Goal: Task Accomplishment & Management: Complete application form

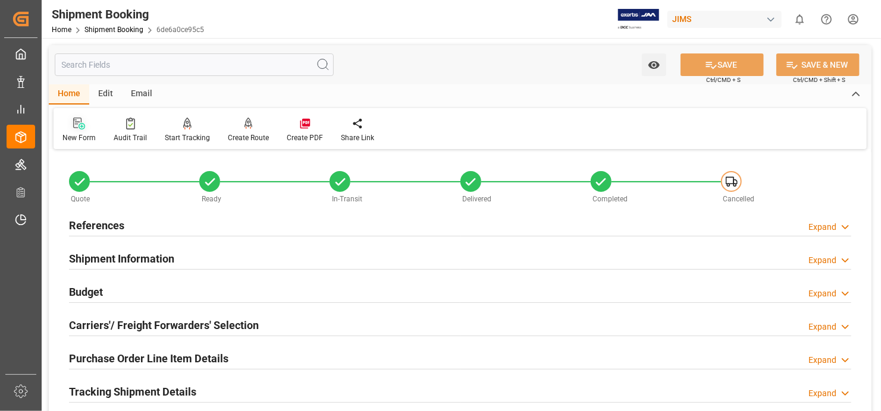
click at [78, 120] on icon at bounding box center [79, 124] width 12 height 12
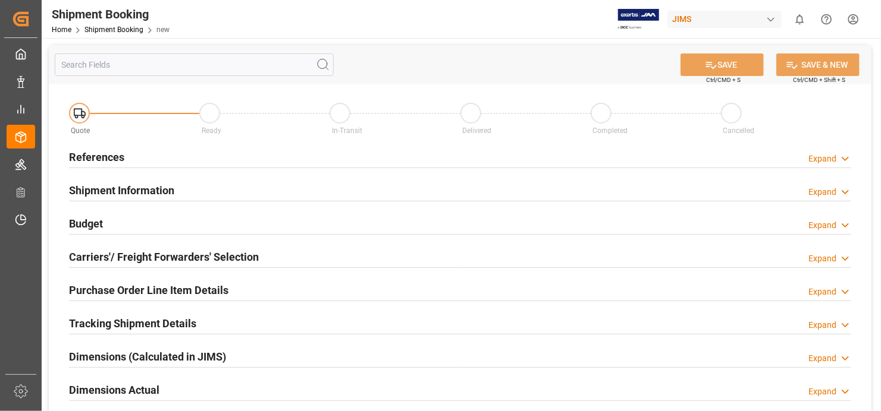
click at [92, 152] on h2 "References" at bounding box center [96, 157] width 55 height 16
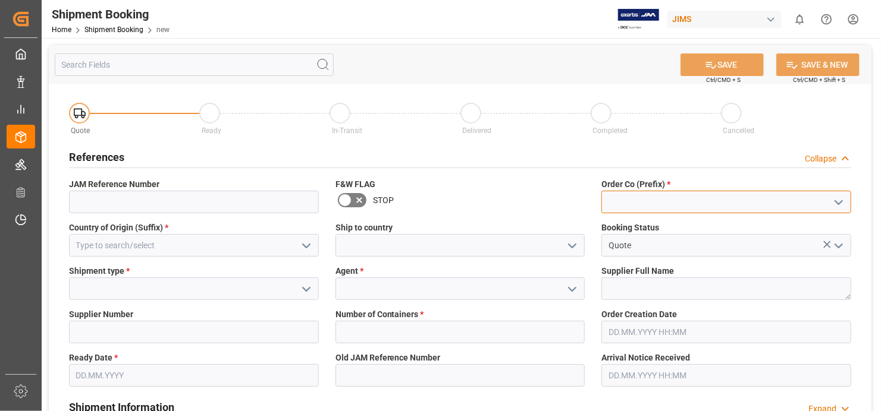
click at [729, 206] on input at bounding box center [726, 202] width 250 height 23
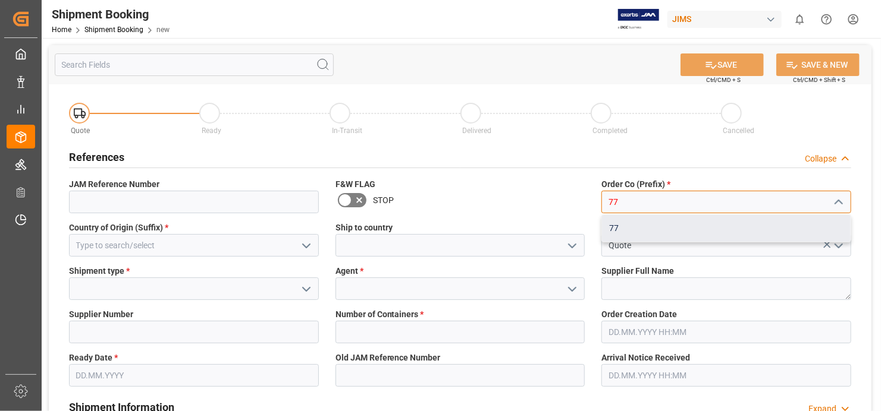
click at [624, 225] on div "77" at bounding box center [726, 228] width 249 height 27
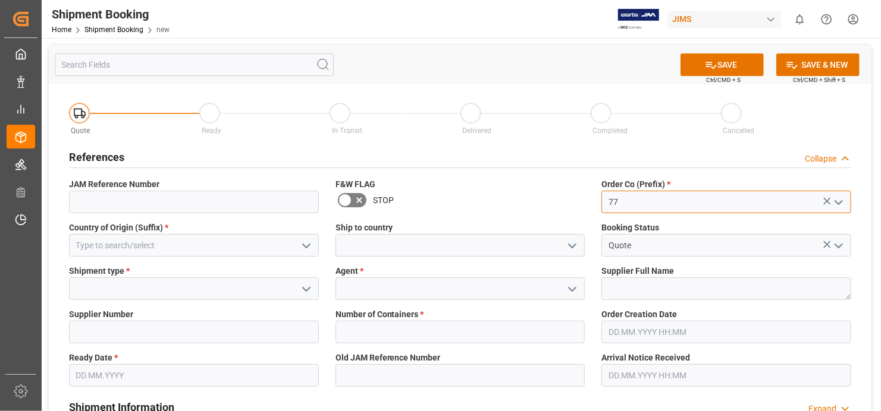
type input "77"
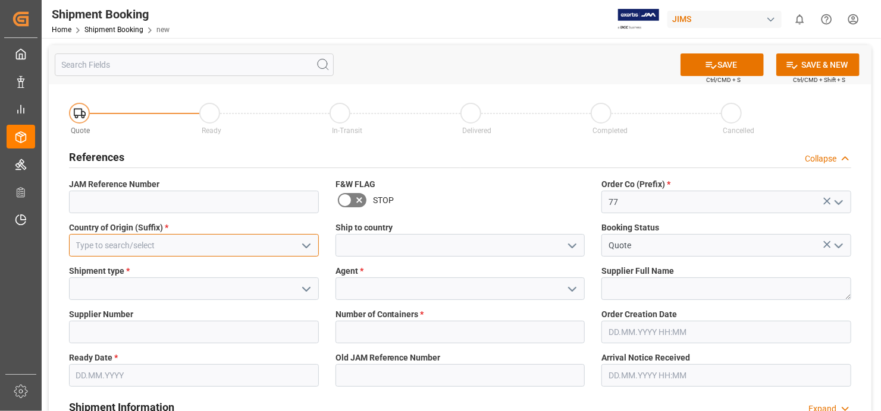
click at [203, 242] on input at bounding box center [194, 245] width 250 height 23
click at [229, 240] on input at bounding box center [194, 245] width 250 height 23
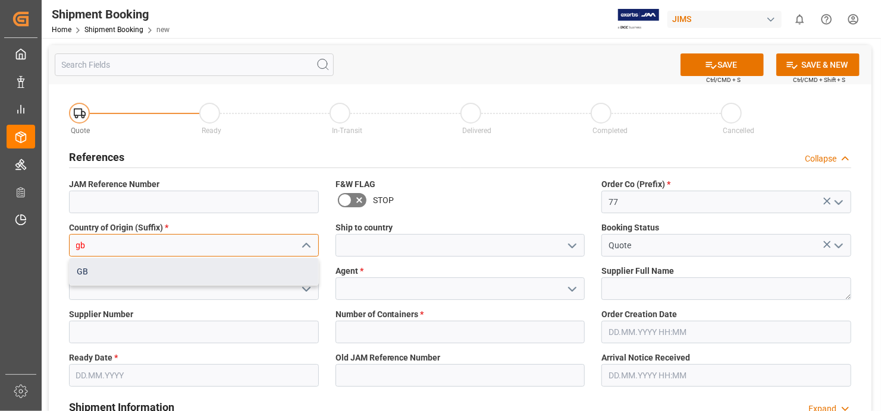
click at [132, 273] on div "GB" at bounding box center [194, 272] width 249 height 27
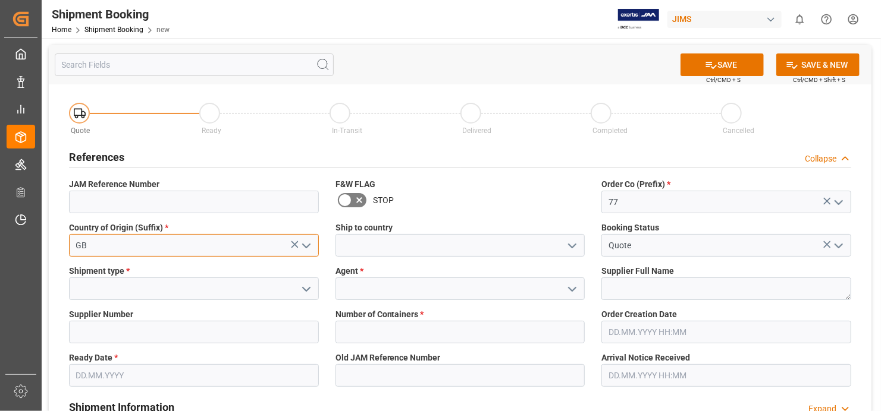
type input "GB"
click at [190, 288] on input at bounding box center [194, 289] width 250 height 23
click at [307, 288] on icon "open menu" at bounding box center [306, 289] width 14 height 14
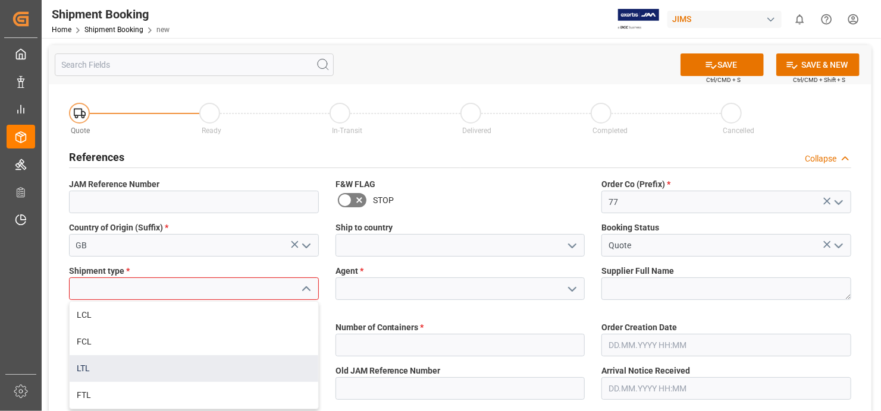
click at [153, 370] on div "LTL" at bounding box center [194, 369] width 249 height 27
type input "LTL"
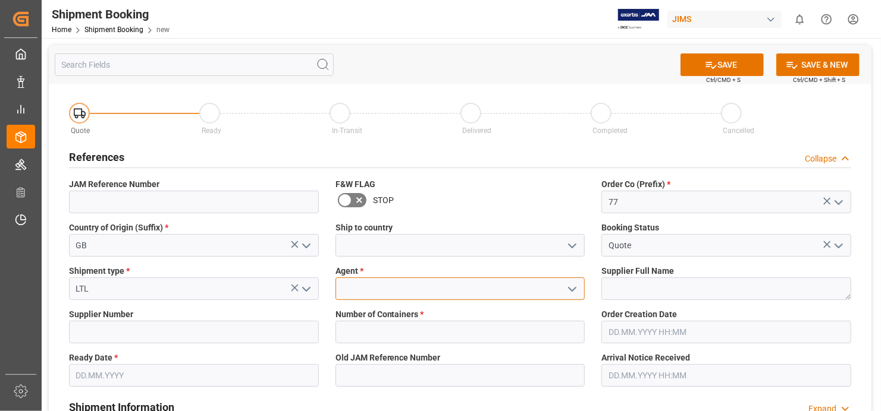
click at [433, 286] on input at bounding box center [460, 289] width 250 height 23
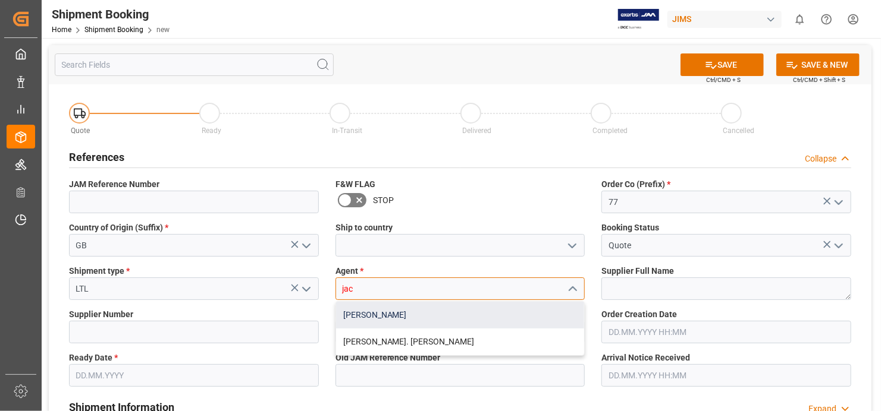
click at [426, 315] on div "[PERSON_NAME]" at bounding box center [460, 315] width 249 height 27
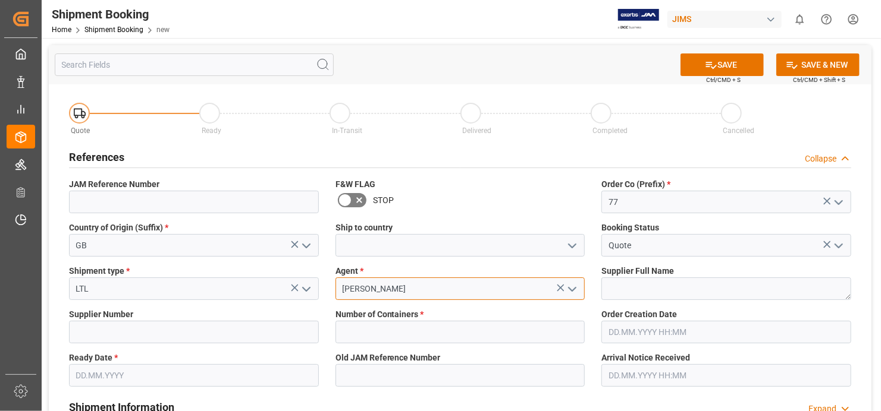
type input "[PERSON_NAME]"
click at [771, 290] on textarea at bounding box center [726, 289] width 250 height 23
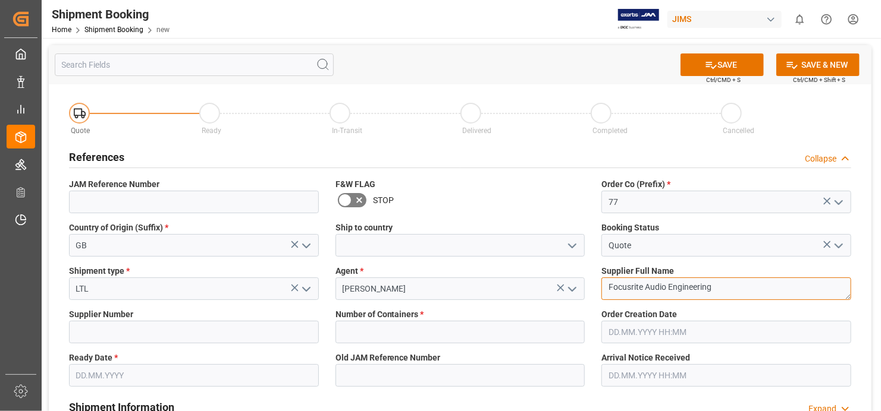
type textarea "Focusrite Audio Engineering"
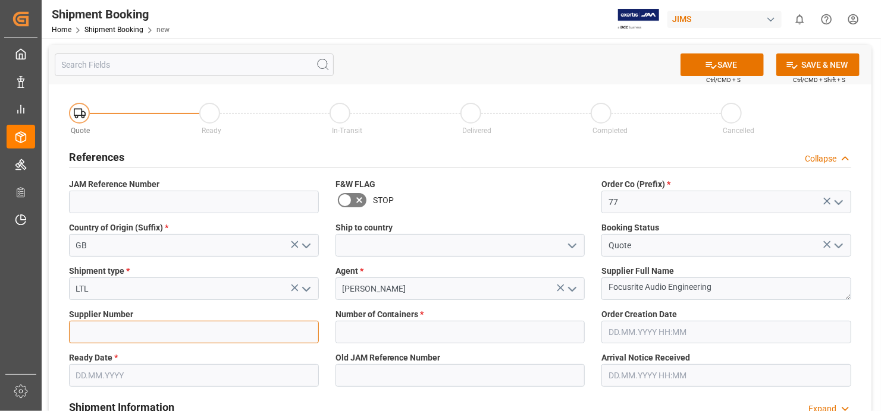
click at [96, 328] on input at bounding box center [194, 332] width 250 height 23
type input "170675"
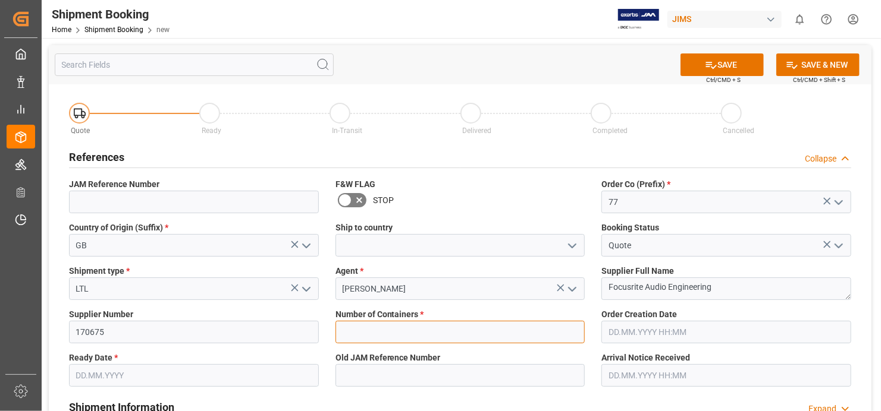
click at [561, 331] on input "text" at bounding box center [460, 332] width 250 height 23
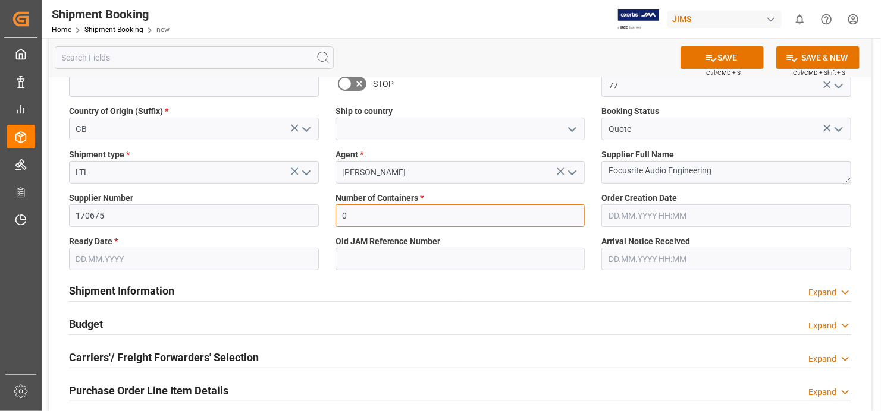
scroll to position [119, 0]
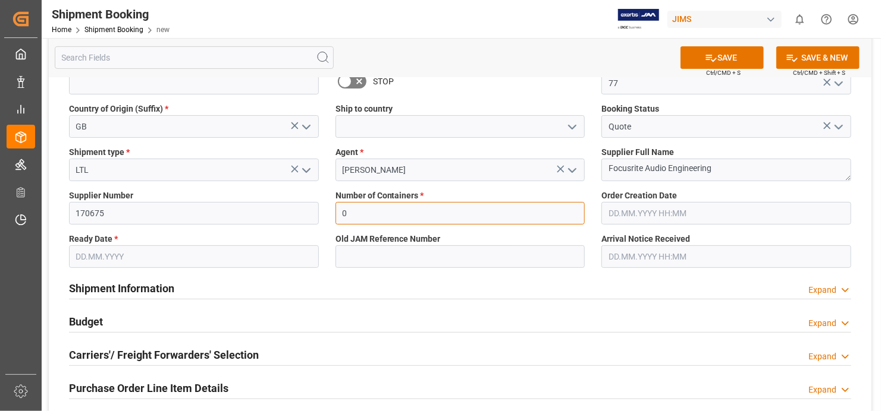
type input "0"
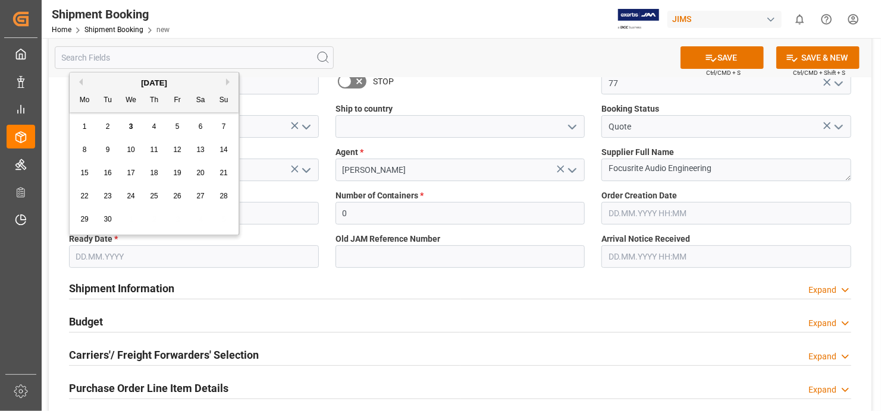
click at [301, 260] on input "text" at bounding box center [194, 257] width 250 height 23
click at [130, 121] on div "3" at bounding box center [131, 127] width 15 height 14
type input "[DATE]"
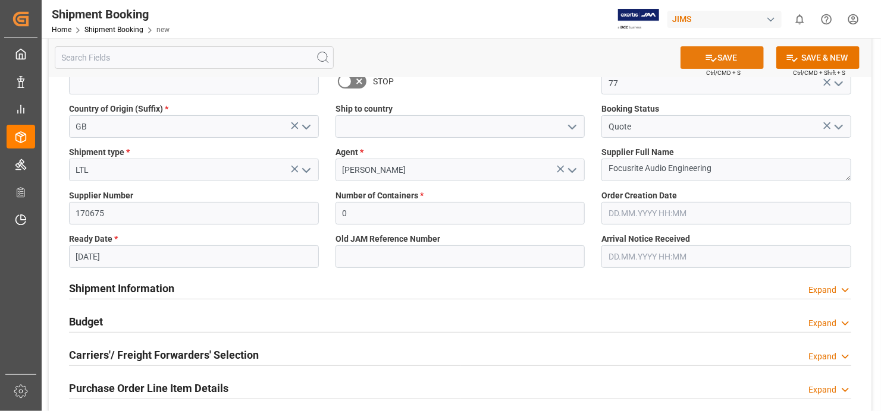
click at [725, 57] on button "SAVE" at bounding box center [721, 57] width 83 height 23
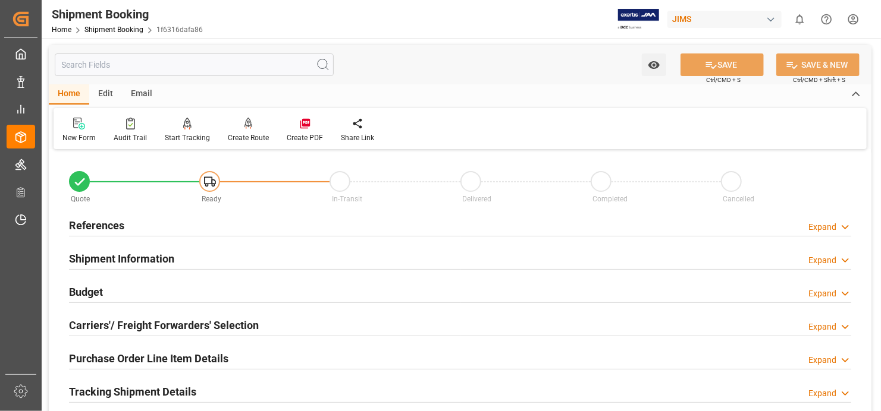
click at [88, 228] on h2 "References" at bounding box center [96, 226] width 55 height 16
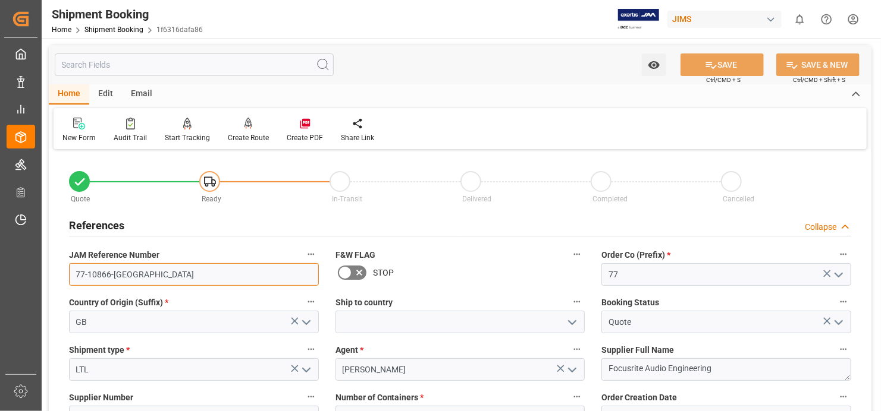
drag, startPoint x: 123, startPoint y: 275, endPoint x: 76, endPoint y: 276, distance: 47.6
click at [76, 276] on input "77-10866-GB" at bounding box center [194, 274] width 250 height 23
